Goal: Information Seeking & Learning: Learn about a topic

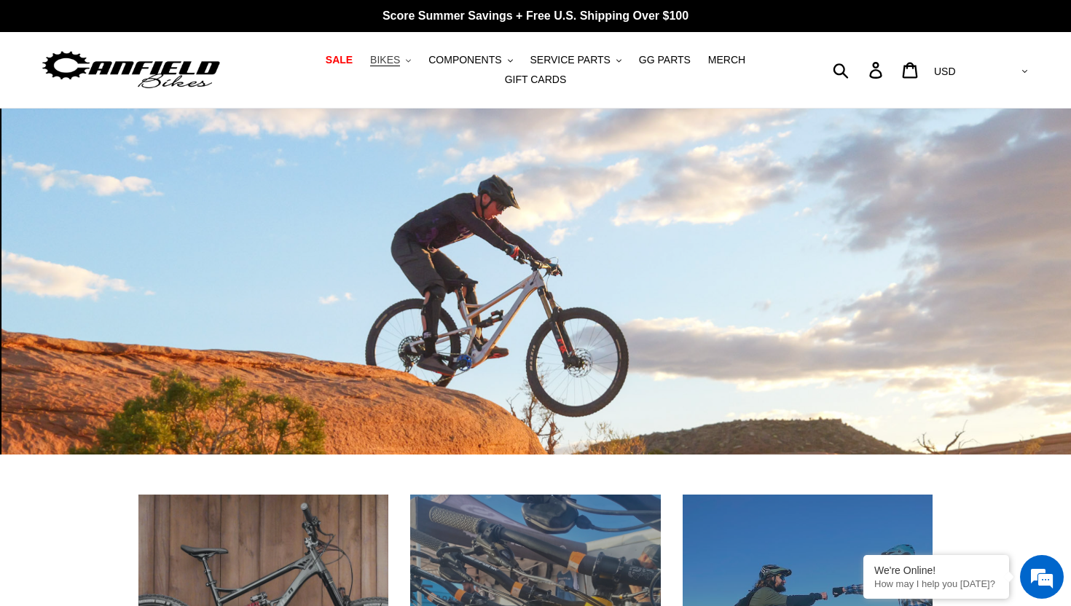
click at [396, 59] on span "BIKES" at bounding box center [385, 60] width 30 height 12
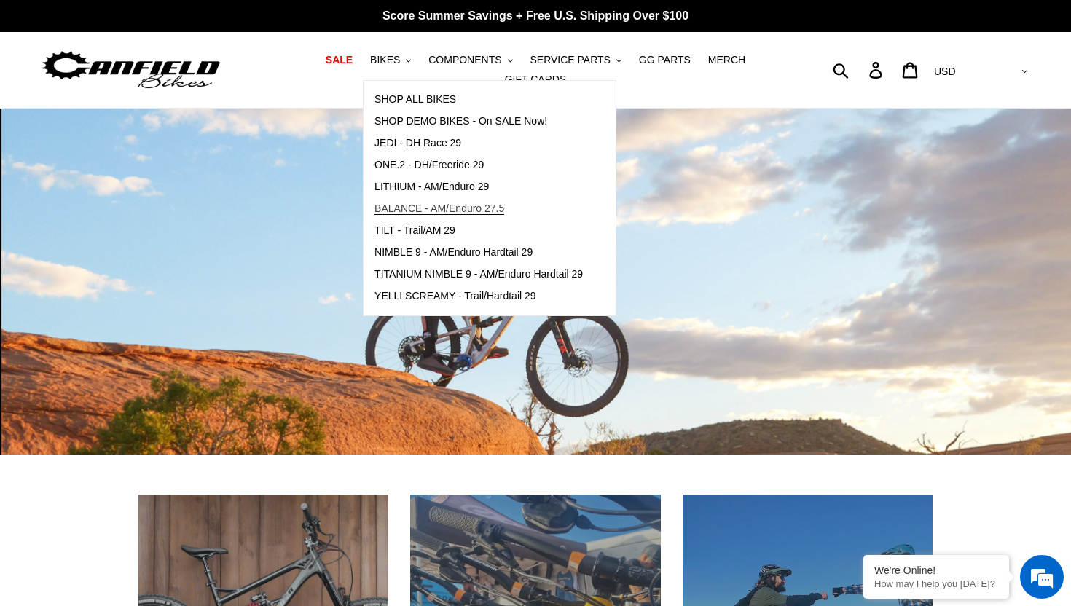
click at [492, 208] on span "BALANCE - AM/Enduro 27.5" at bounding box center [439, 208] width 130 height 12
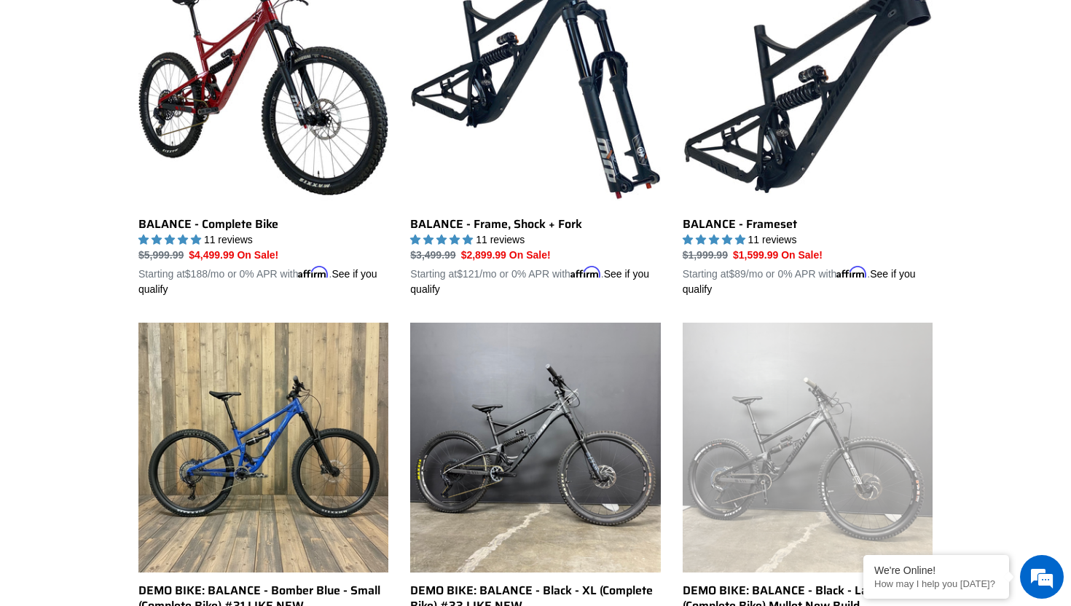
scroll to position [713, 0]
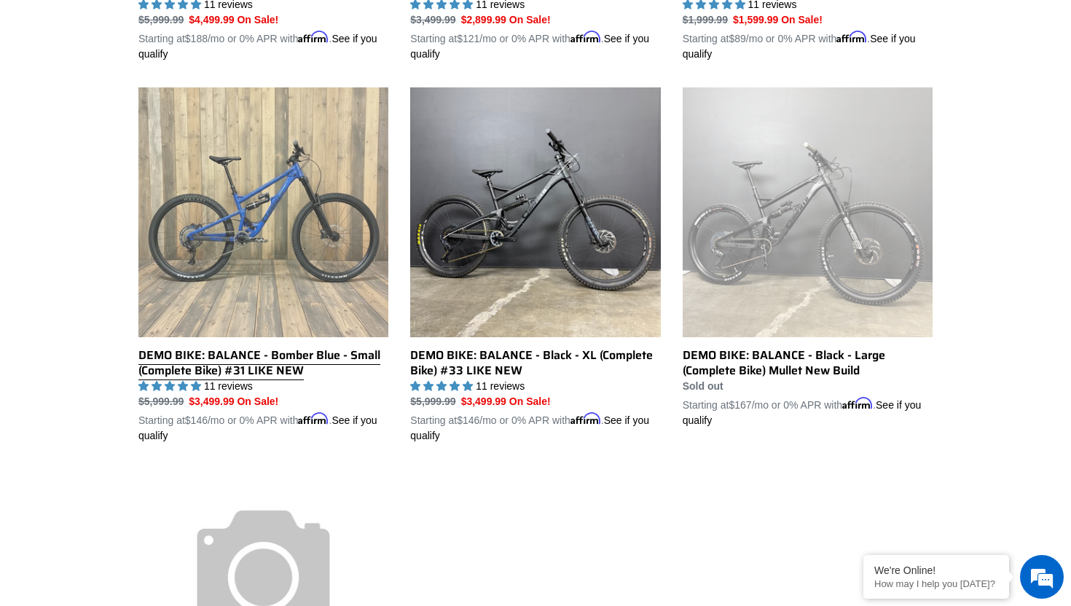
click at [308, 225] on link "DEMO BIKE: BALANCE - Bomber Blue - Small (Complete Bike) #31 LIKE NEW" at bounding box center [263, 265] width 250 height 356
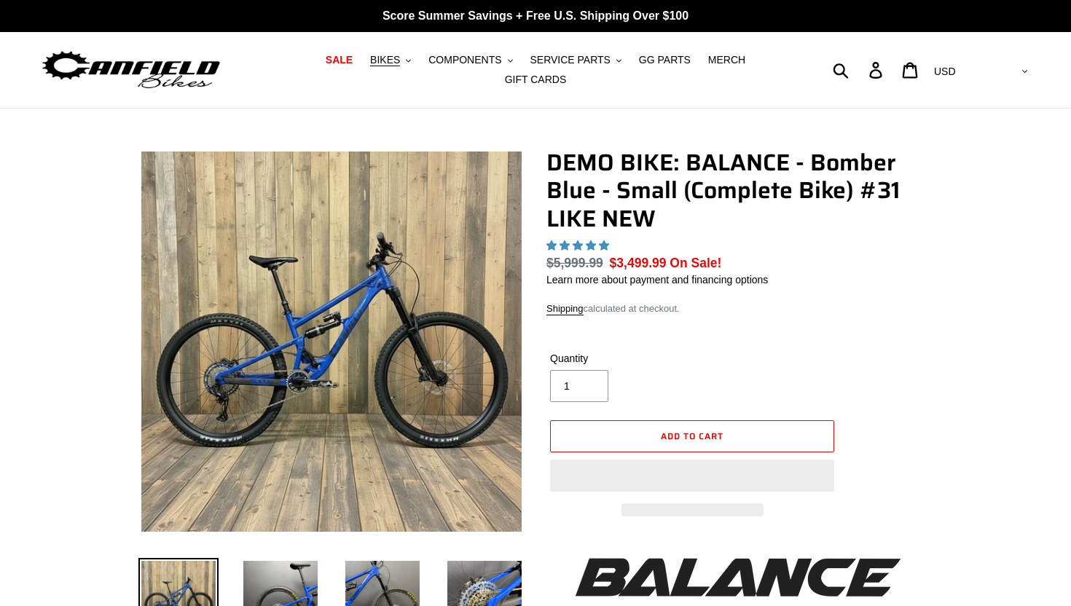
select select "highest-rating"
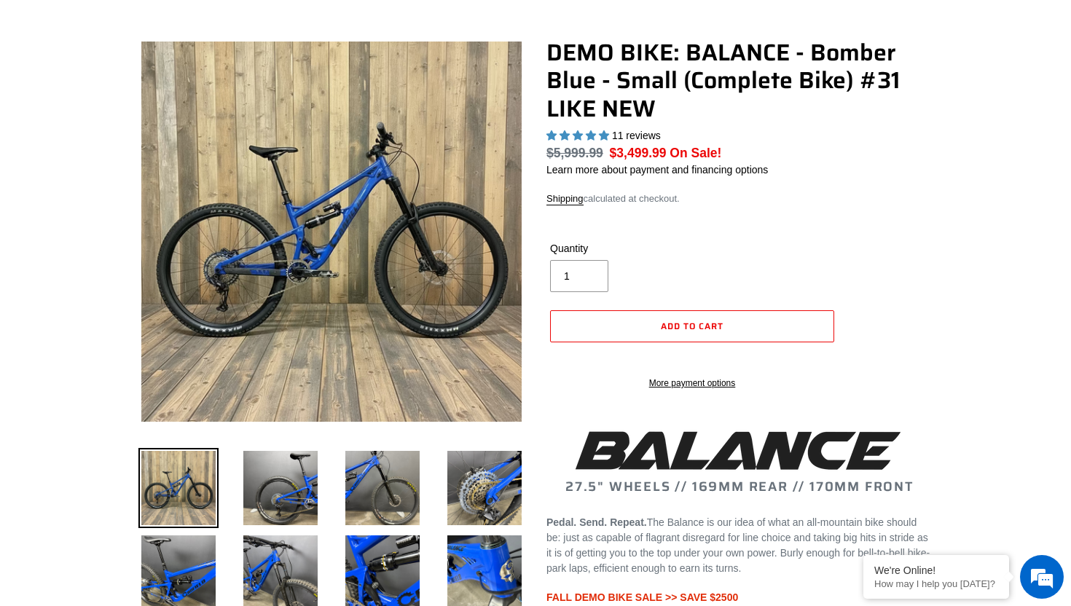
scroll to position [111, 0]
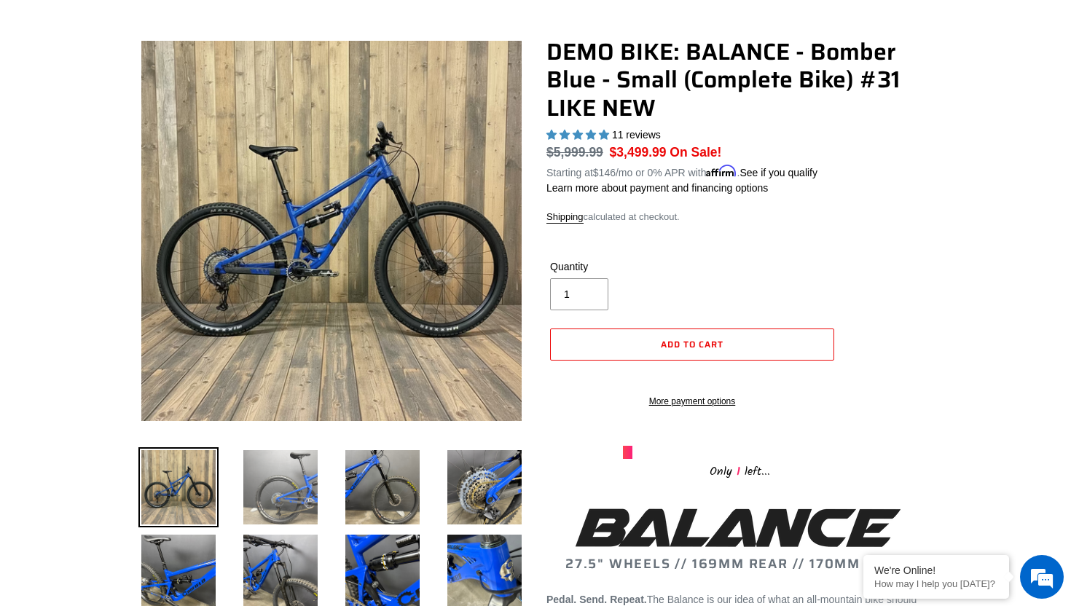
click at [279, 487] on img at bounding box center [280, 487] width 80 height 80
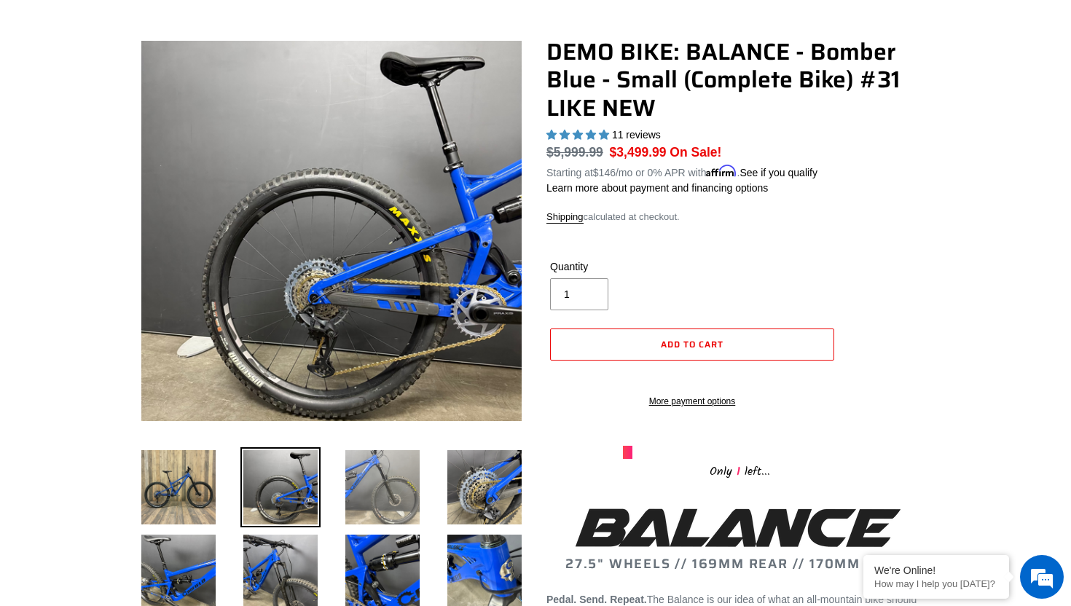
click at [372, 488] on img at bounding box center [382, 487] width 80 height 80
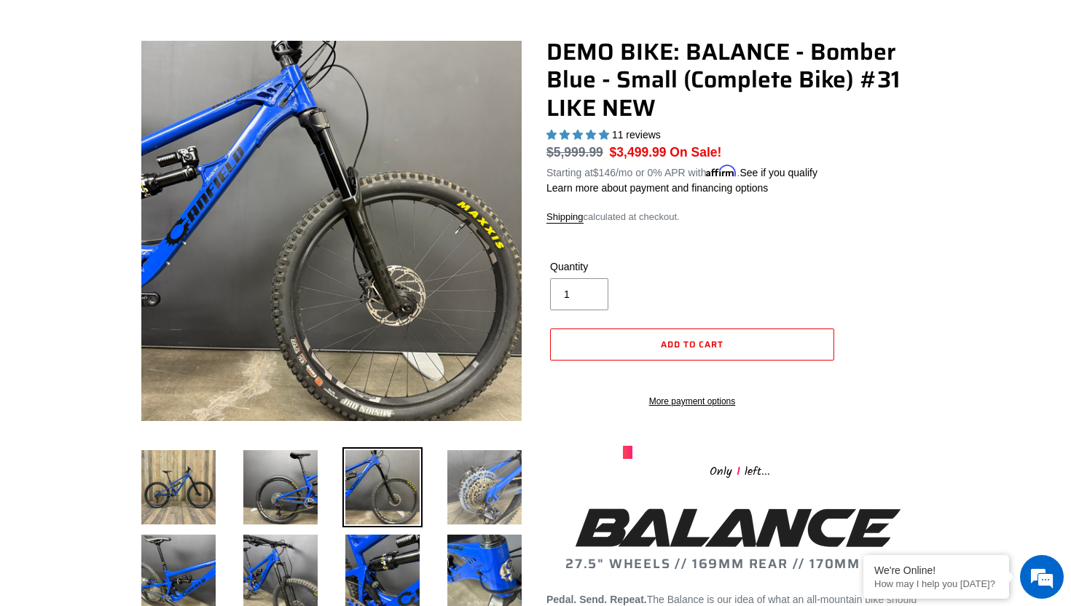
click at [486, 492] on img at bounding box center [484, 487] width 80 height 80
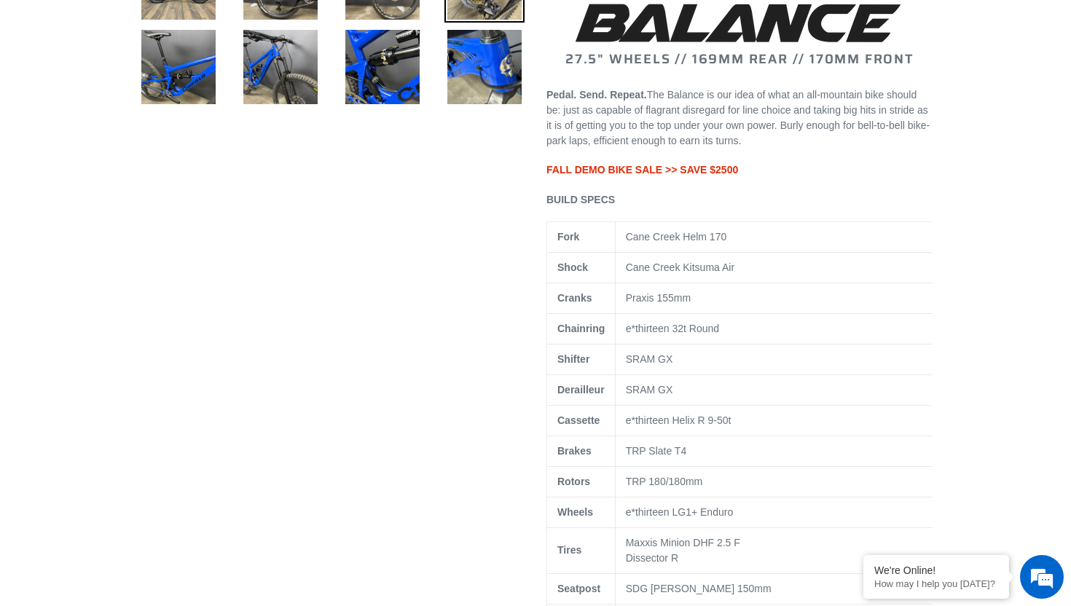
scroll to position [609, 0]
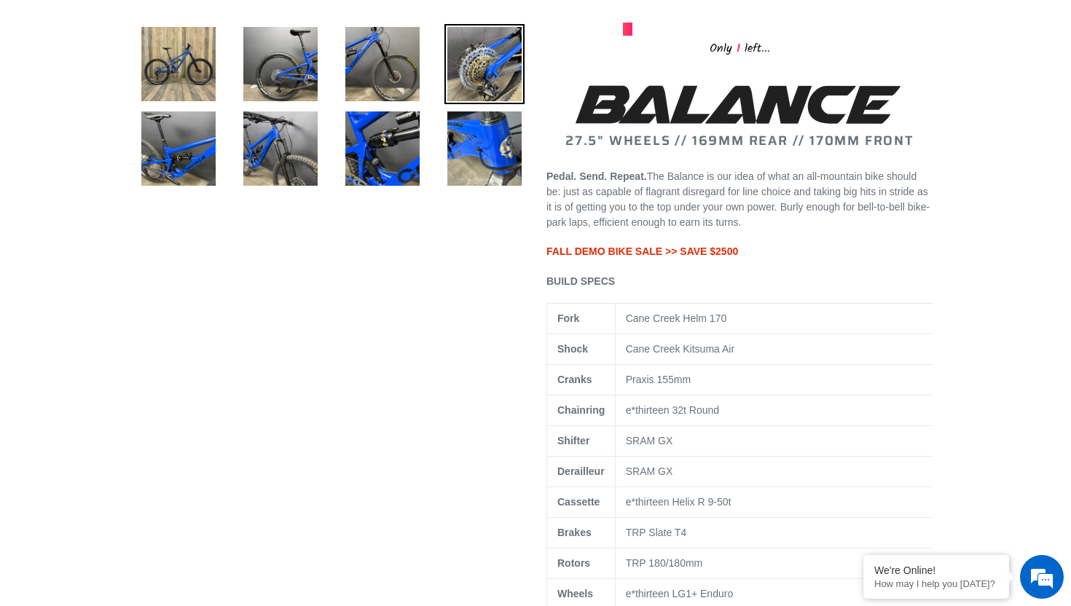
scroll to position [532, 0]
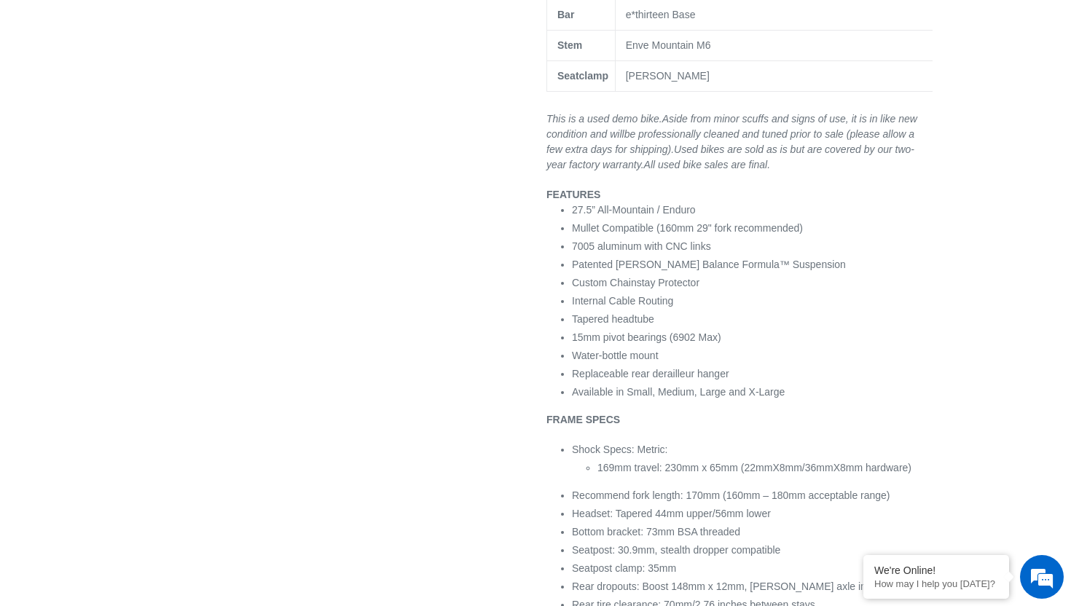
scroll to position [1267, 0]
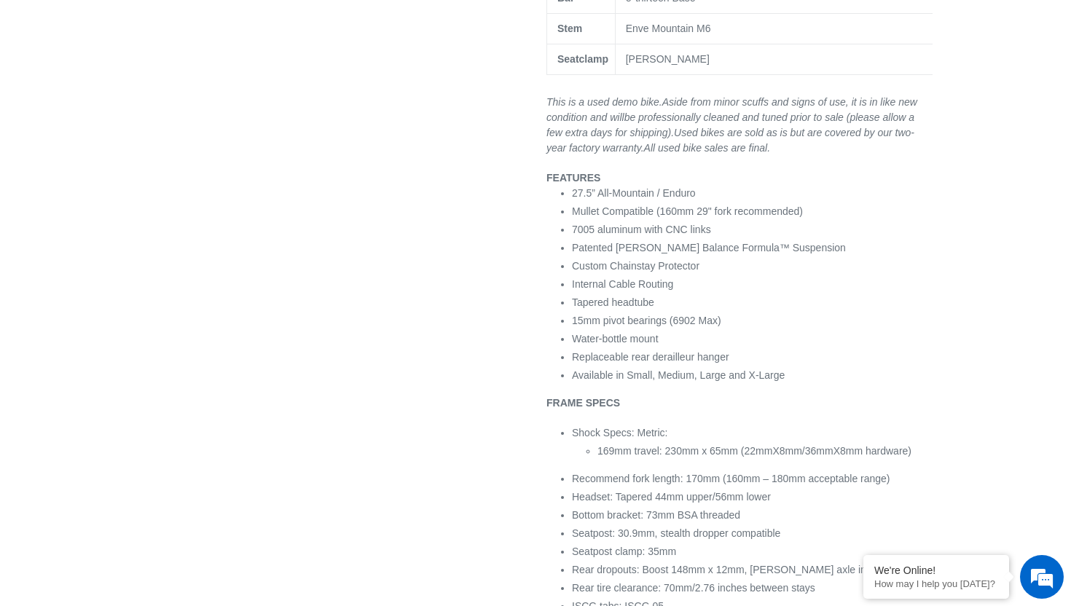
click at [1015, 226] on div "Previous slide" at bounding box center [535, 229] width 1071 height 2696
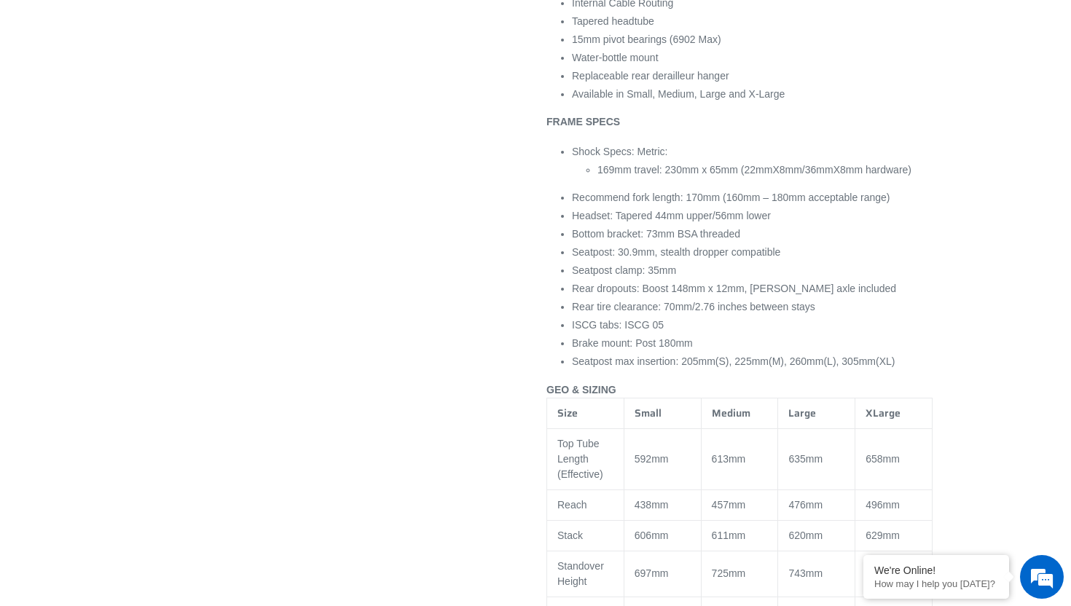
scroll to position [1550, 0]
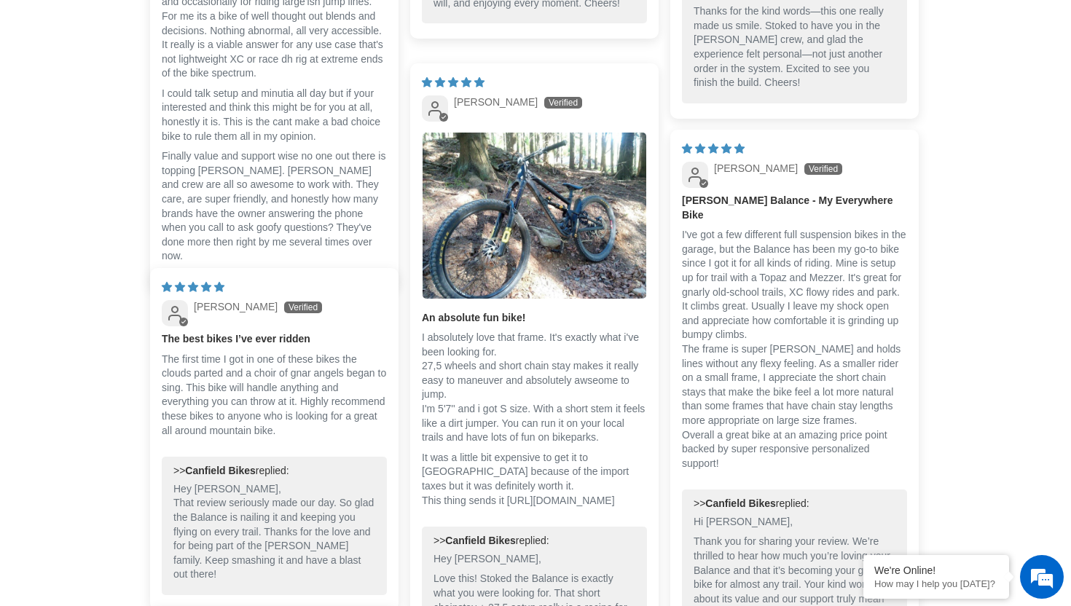
scroll to position [3829, 0]
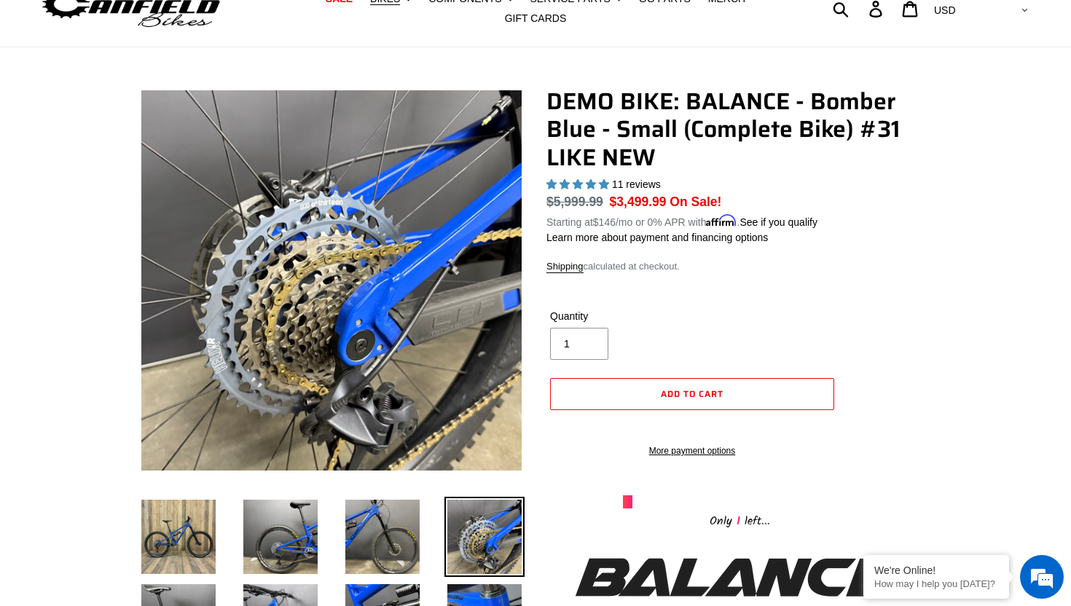
scroll to position [63, 0]
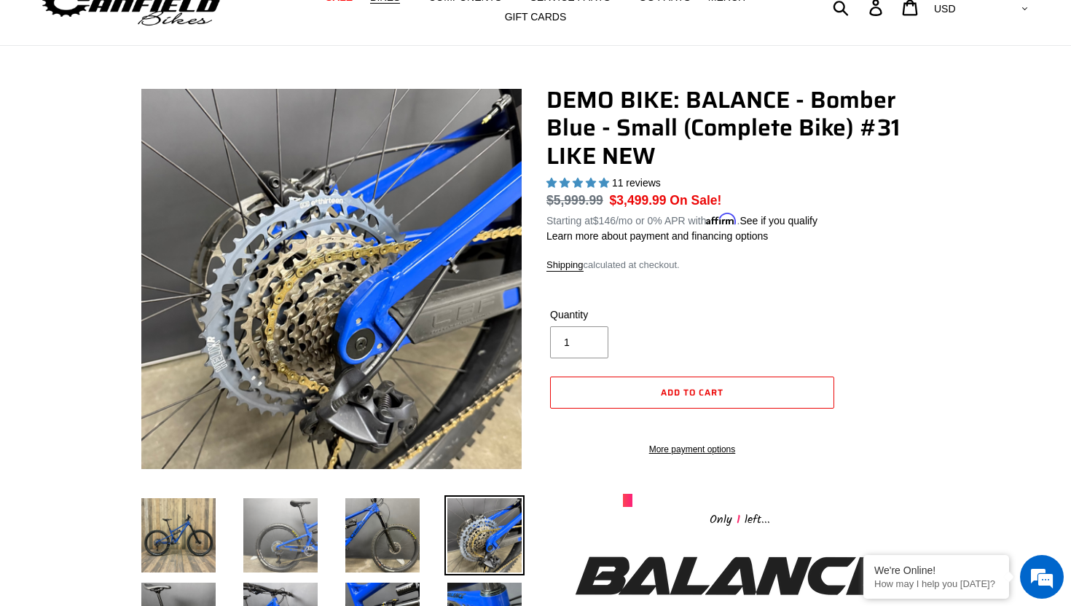
click at [278, 508] on img at bounding box center [280, 535] width 80 height 80
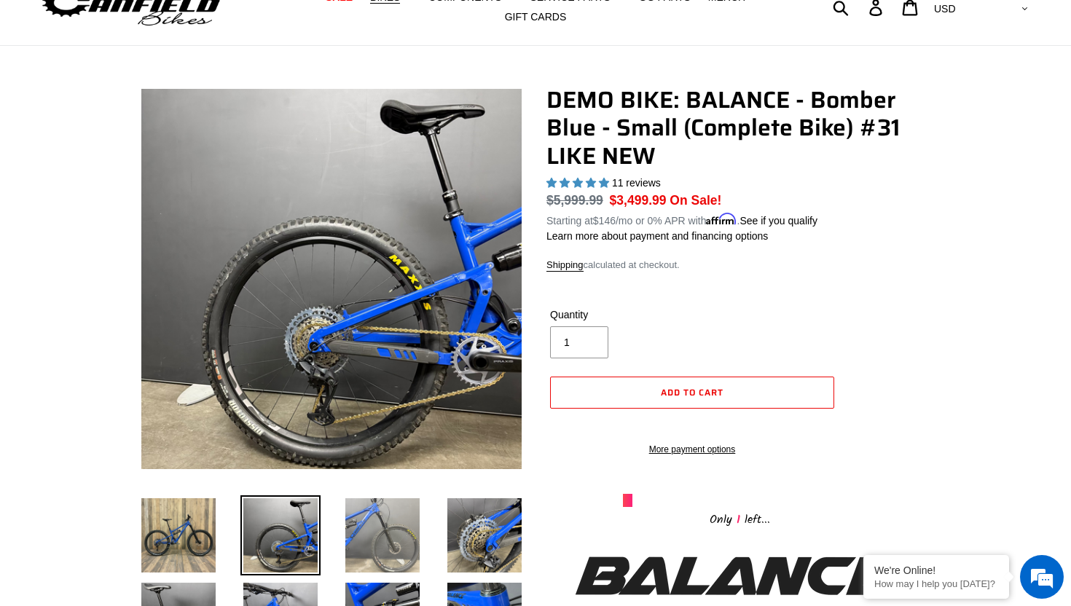
click at [386, 530] on img at bounding box center [382, 535] width 80 height 80
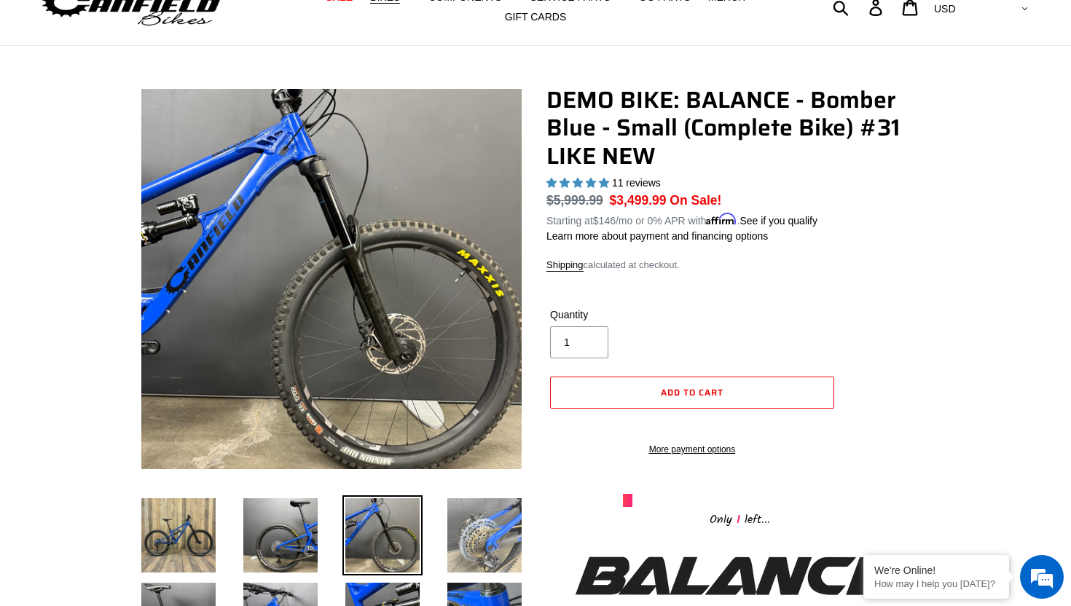
click at [480, 530] on img at bounding box center [484, 535] width 80 height 80
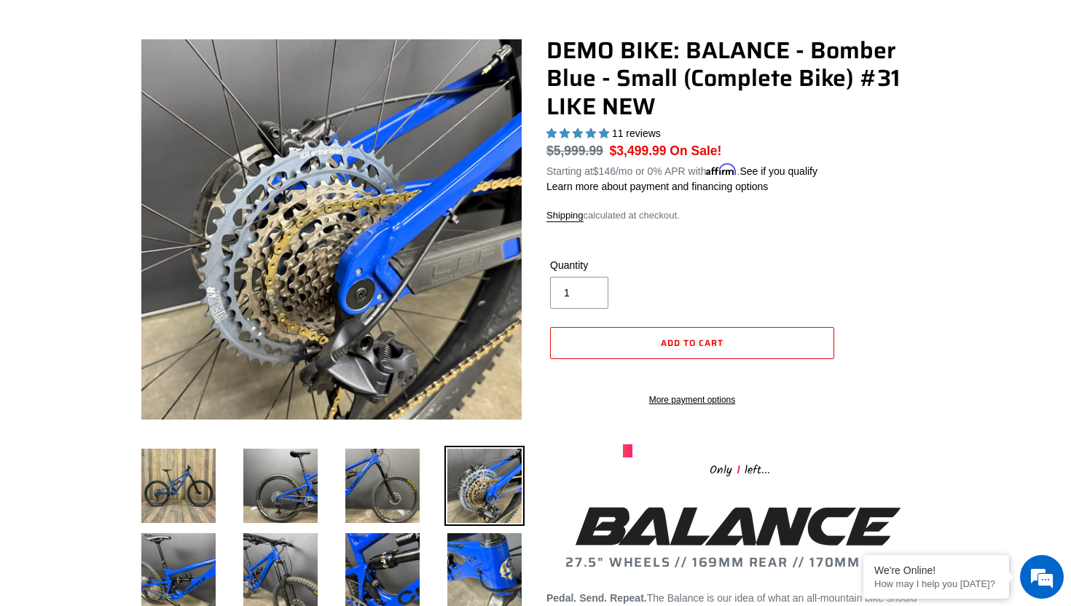
scroll to position [113, 0]
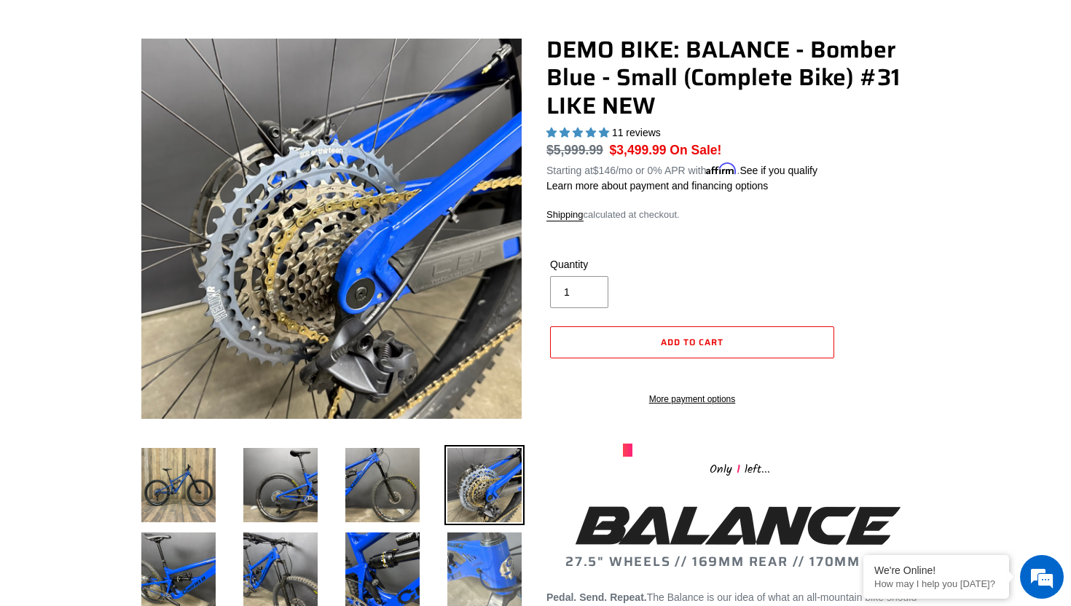
click at [476, 567] on img at bounding box center [484, 570] width 80 height 80
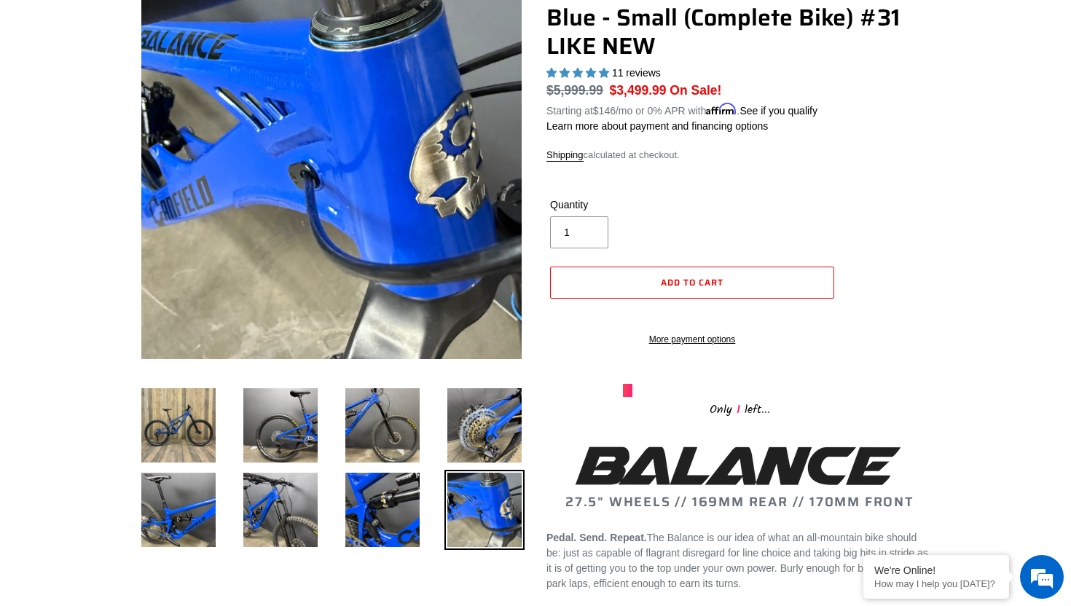
scroll to position [194, 0]
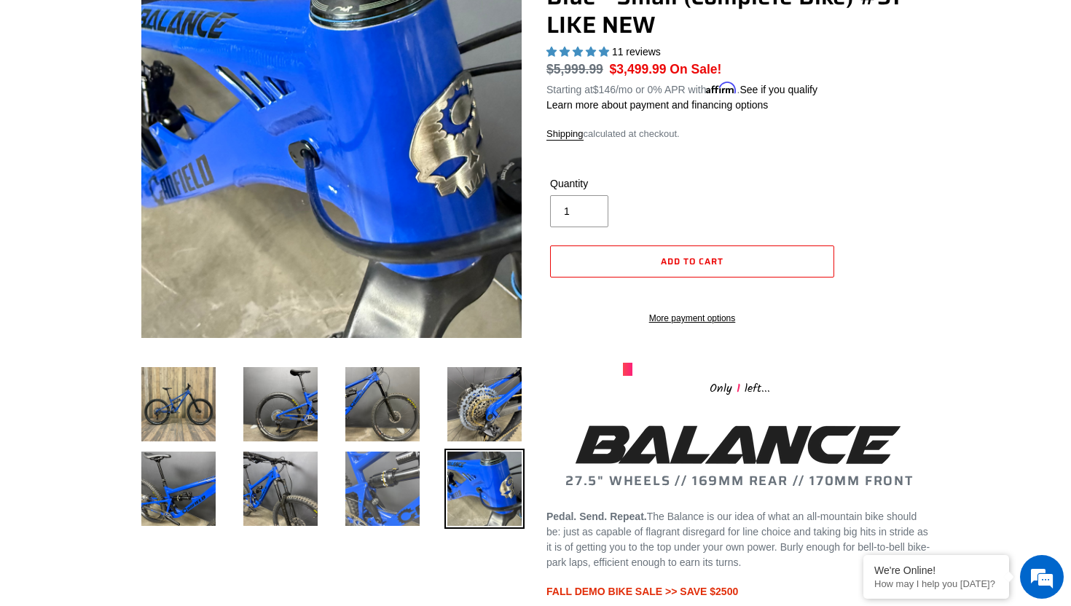
click at [377, 505] on img at bounding box center [382, 489] width 80 height 80
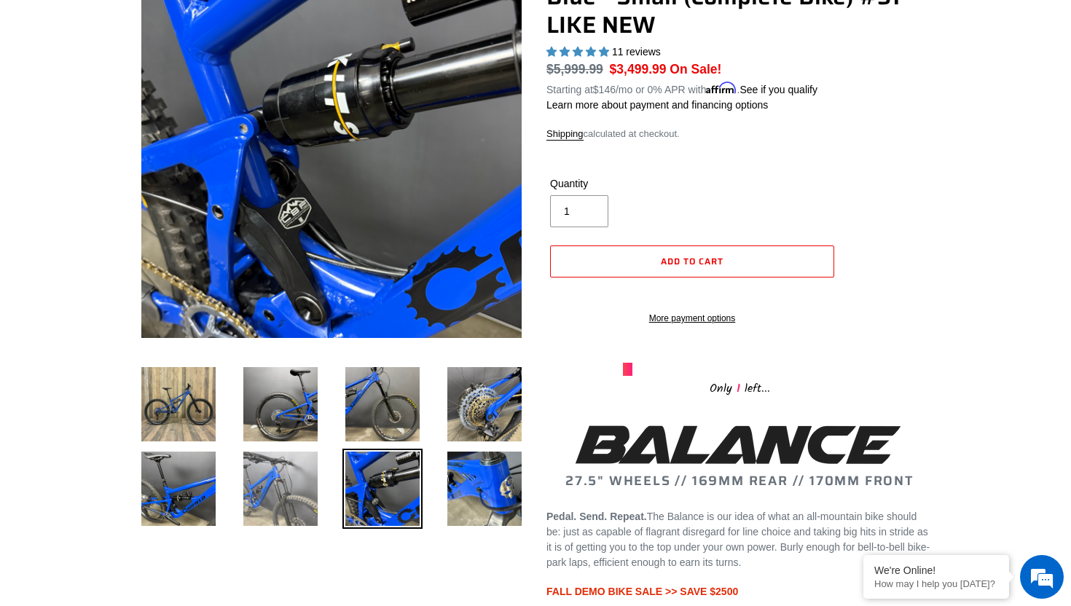
click at [295, 499] on img at bounding box center [280, 489] width 80 height 80
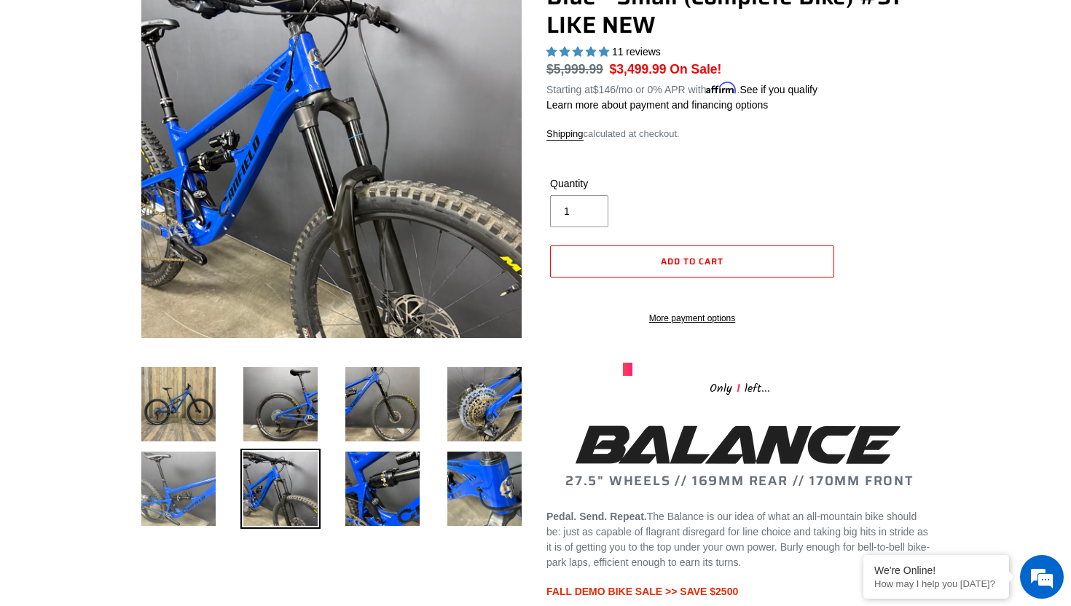
click at [193, 496] on img at bounding box center [178, 489] width 80 height 80
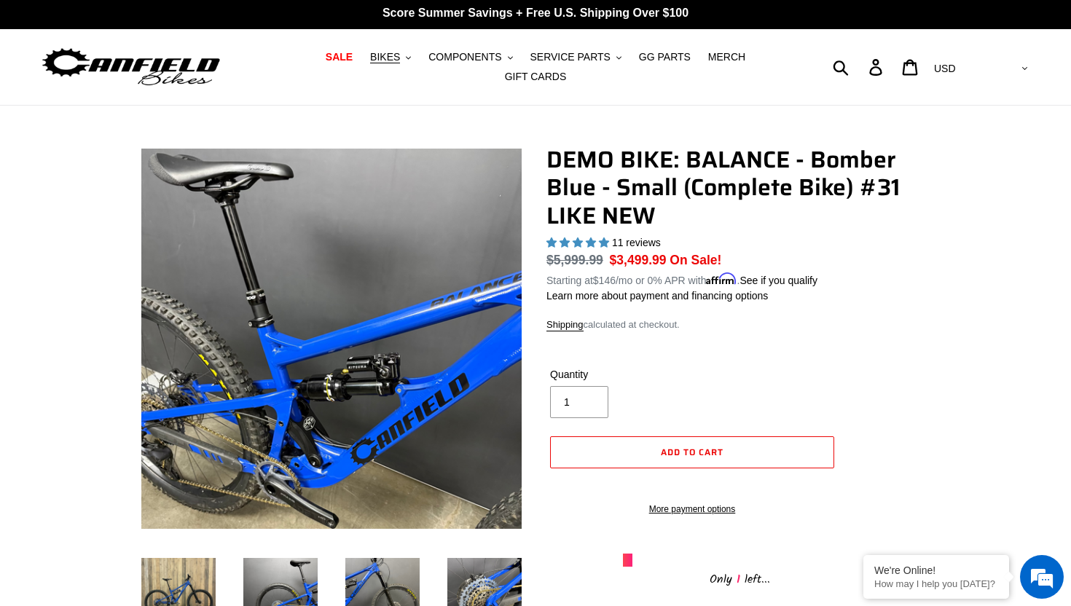
scroll to position [0, 0]
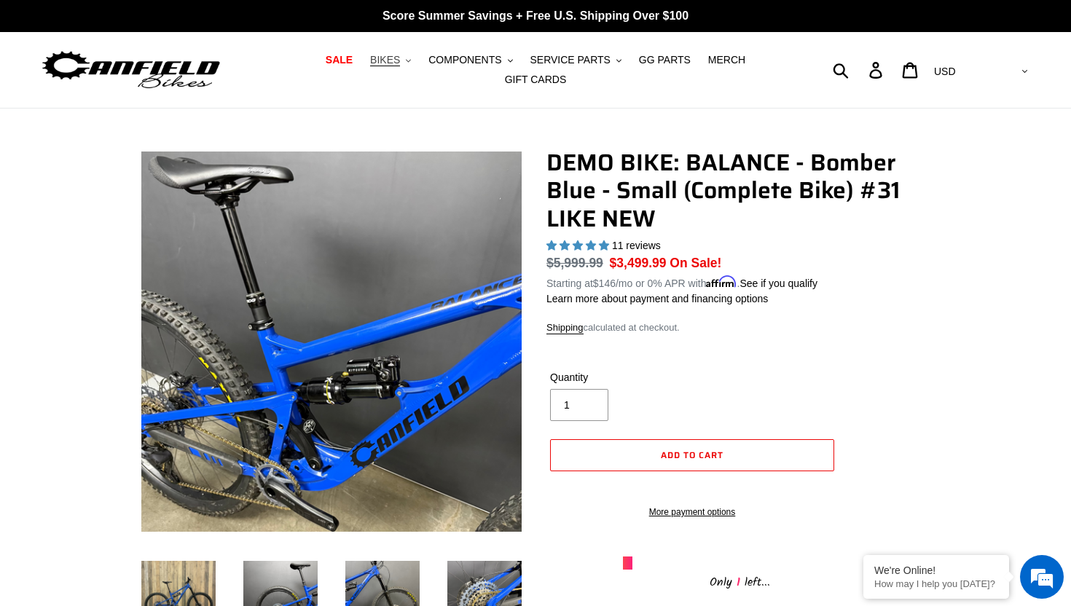
click at [378, 60] on span "BIKES" at bounding box center [385, 60] width 30 height 12
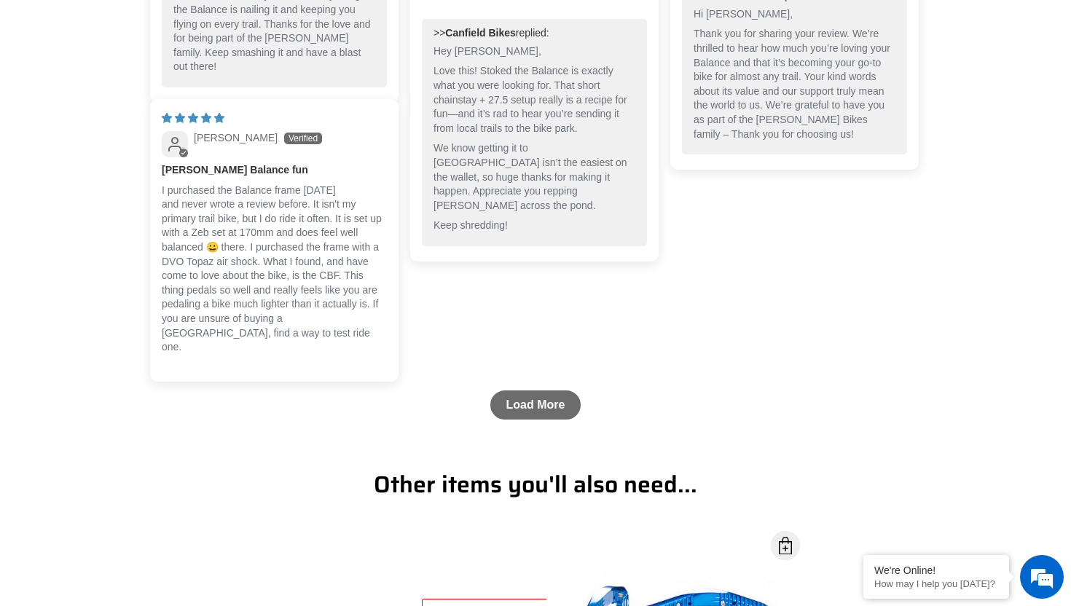
scroll to position [4296, 0]
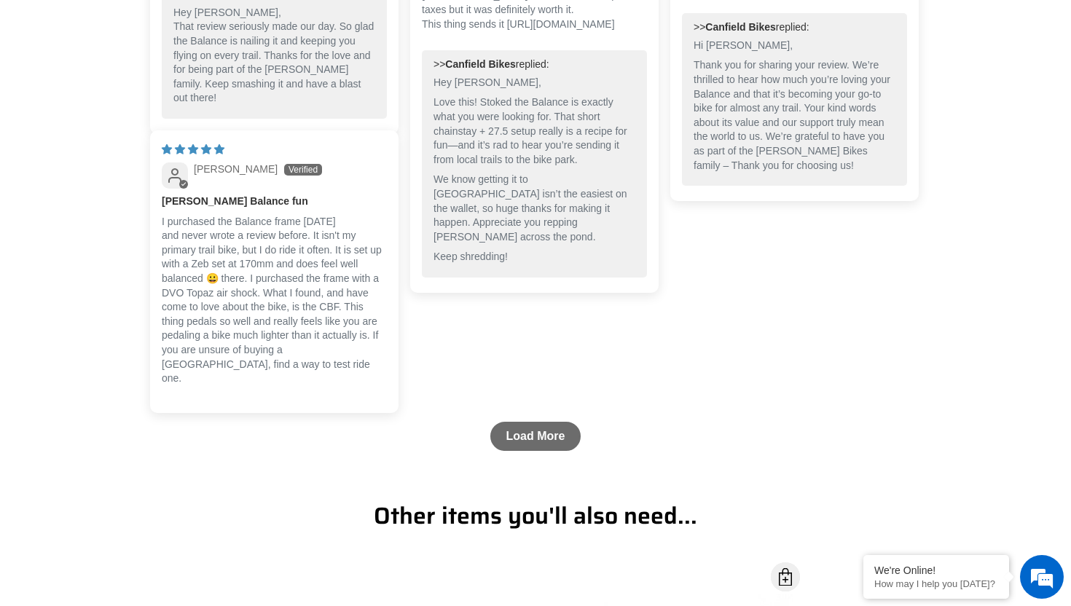
click at [444, 31] on p "It was a little bit expensive to get it to Europe because of the import taxes b…" at bounding box center [534, 3] width 225 height 57
click at [479, 31] on p "It was a little bit expensive to get it to Europe because of the import taxes b…" at bounding box center [534, 3] width 225 height 57
drag, startPoint x: 506, startPoint y: 69, endPoint x: 410, endPoint y: 51, distance: 97.1
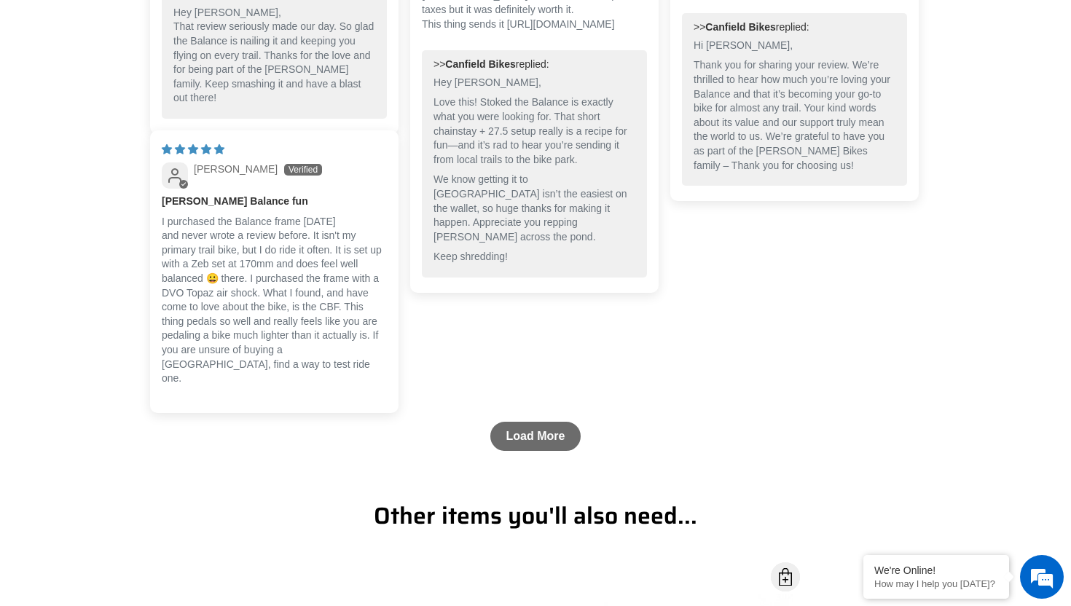
copy p "https://www.youtube.com/watch?v=WO-kDOnWexQ"
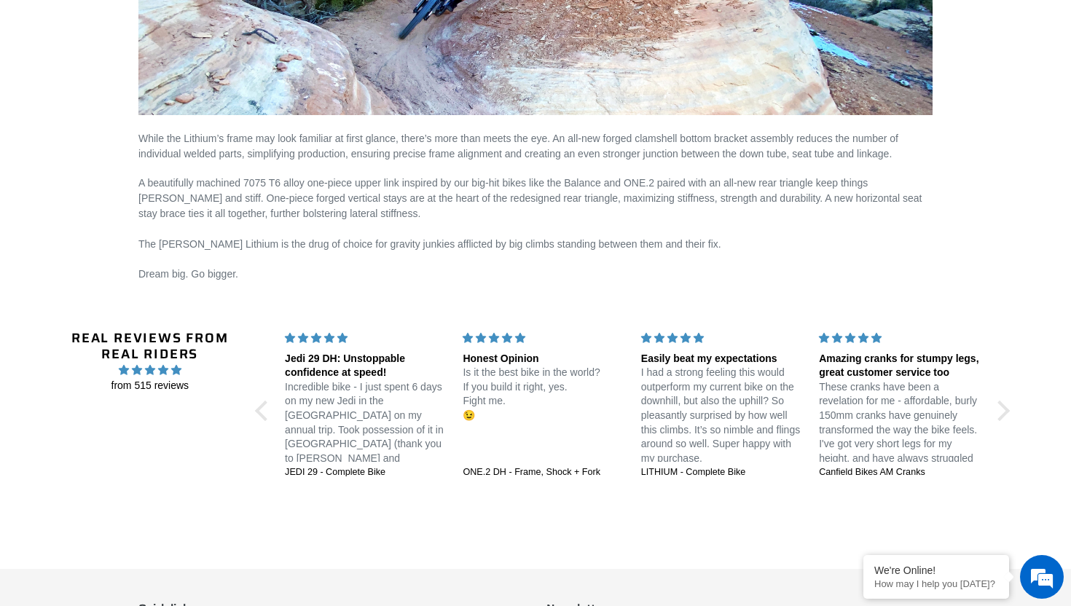
scroll to position [2058, 0]
